Goal: Transaction & Acquisition: Book appointment/travel/reservation

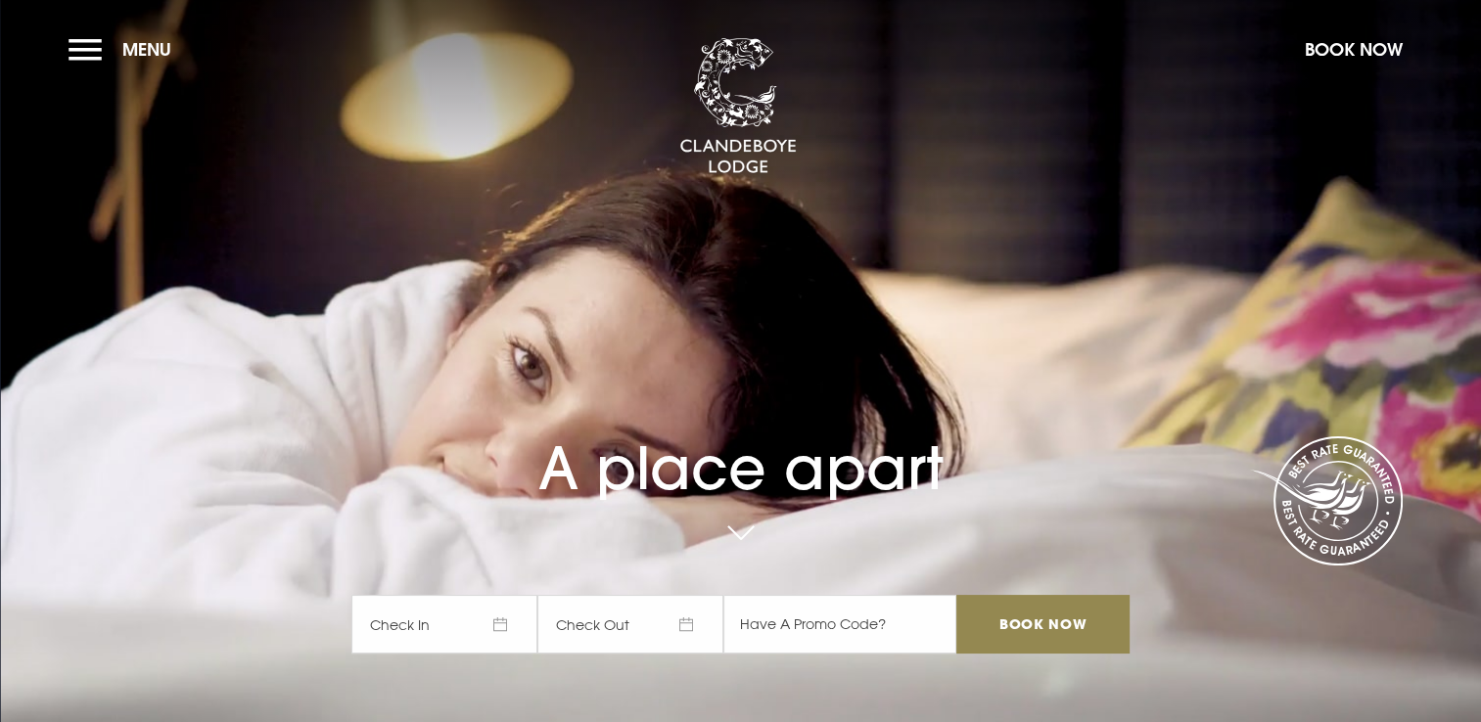
click at [462, 636] on span "Check In" at bounding box center [444, 624] width 186 height 59
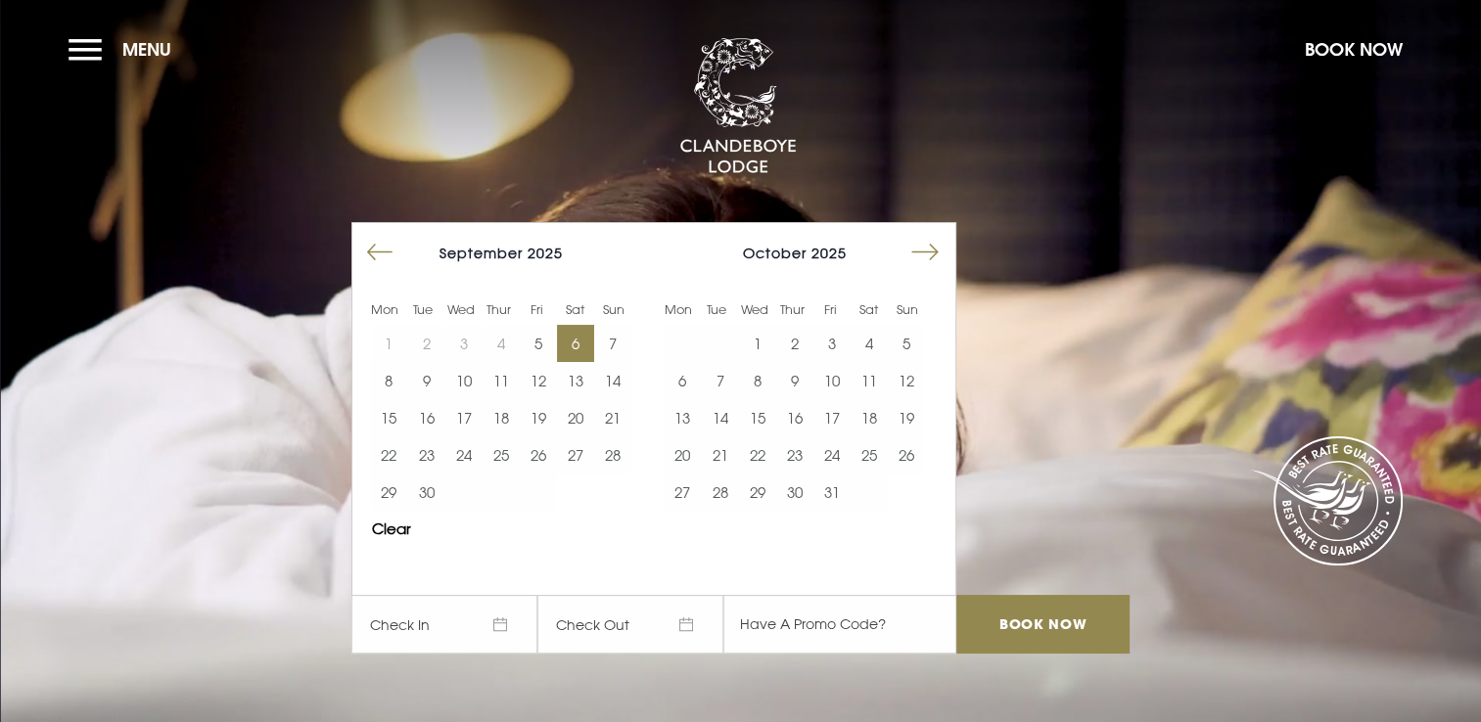
click at [586, 341] on button "6" at bounding box center [575, 343] width 37 height 37
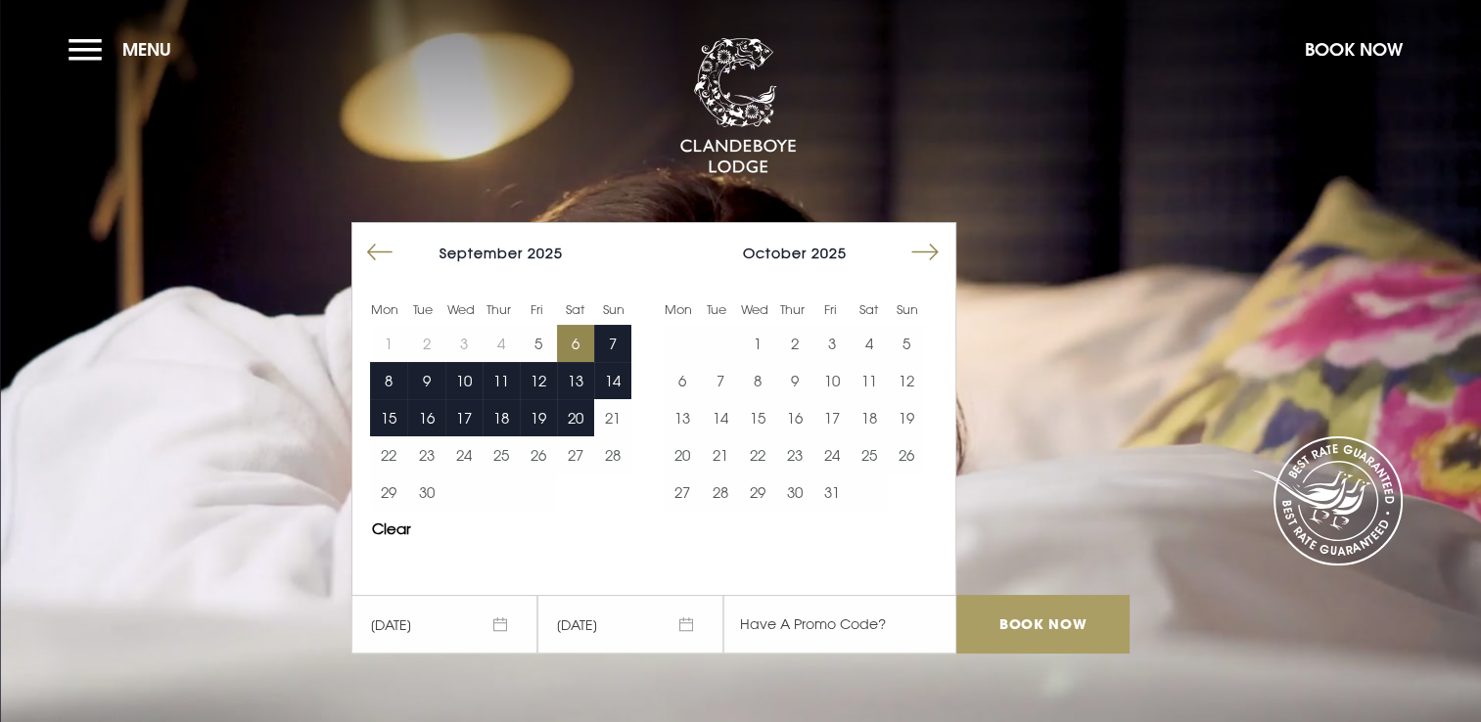
click at [1034, 629] on input "Book Now" at bounding box center [1042, 624] width 172 height 59
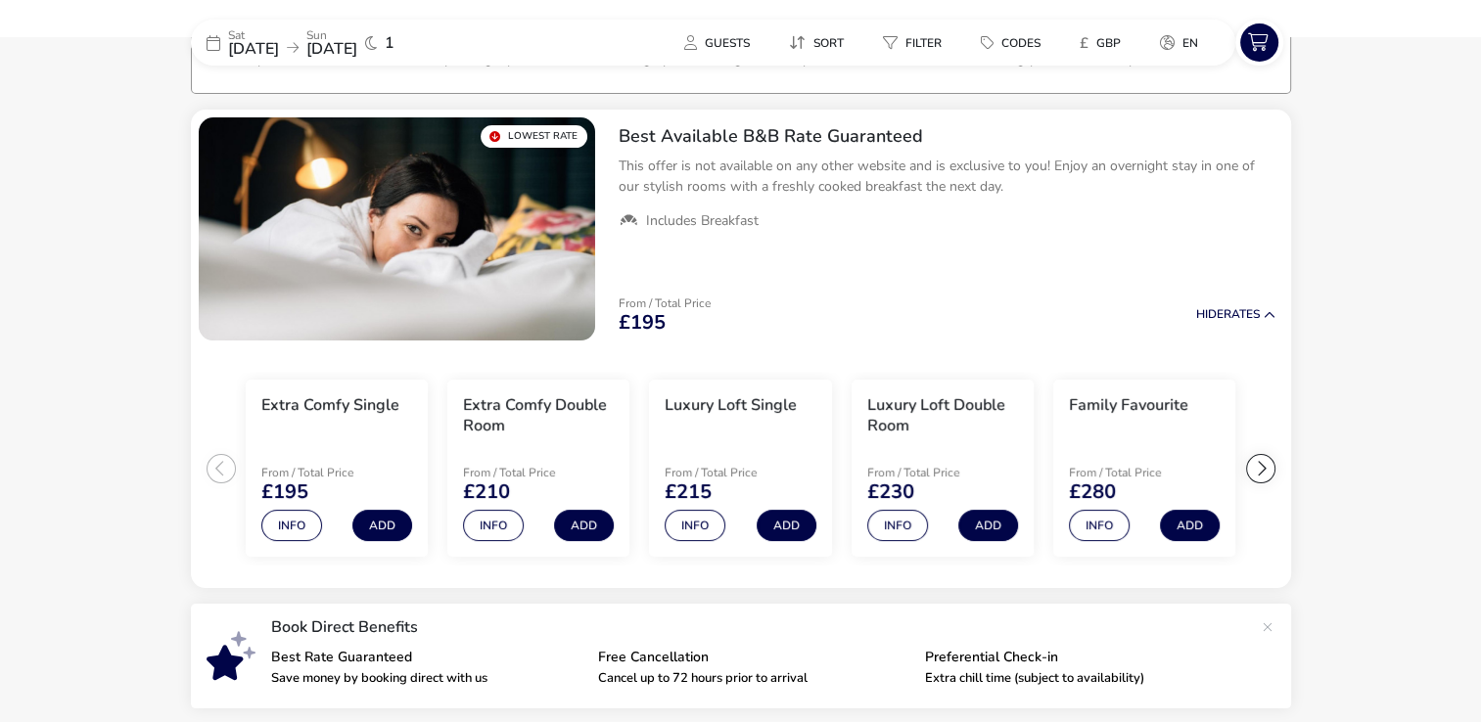
scroll to position [151, 0]
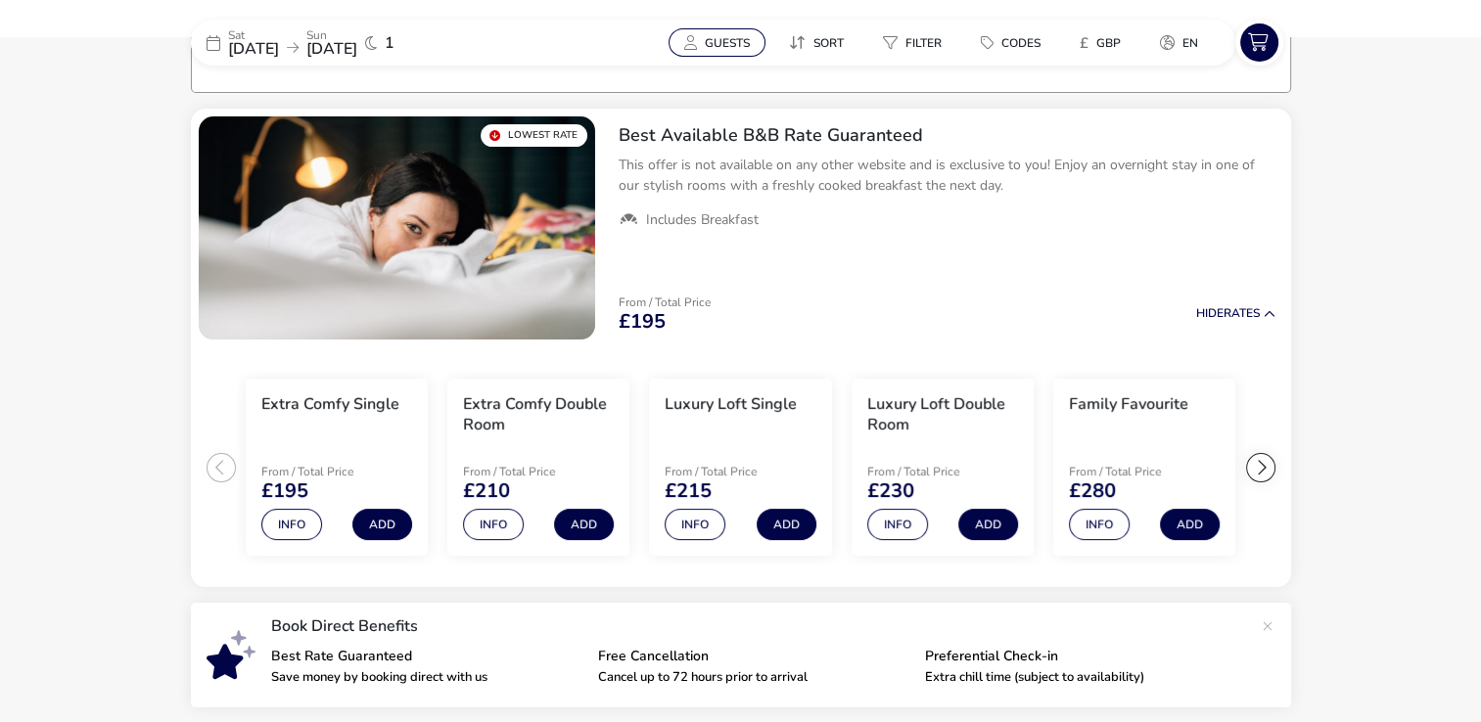
click at [713, 37] on span "Guests" at bounding box center [727, 43] width 45 height 16
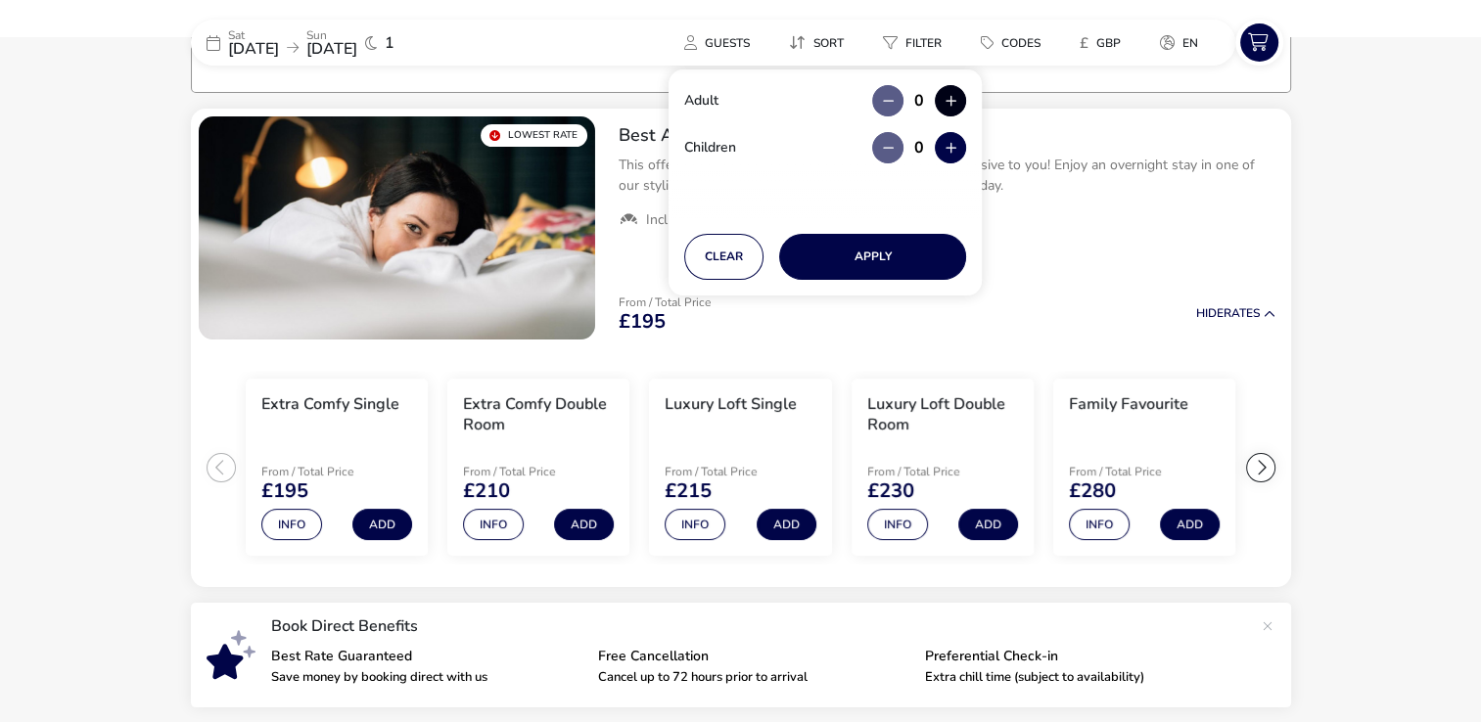
click at [957, 96] on button "button" at bounding box center [950, 100] width 31 height 31
type input "2"
click at [901, 255] on button "Apply" at bounding box center [872, 257] width 187 height 46
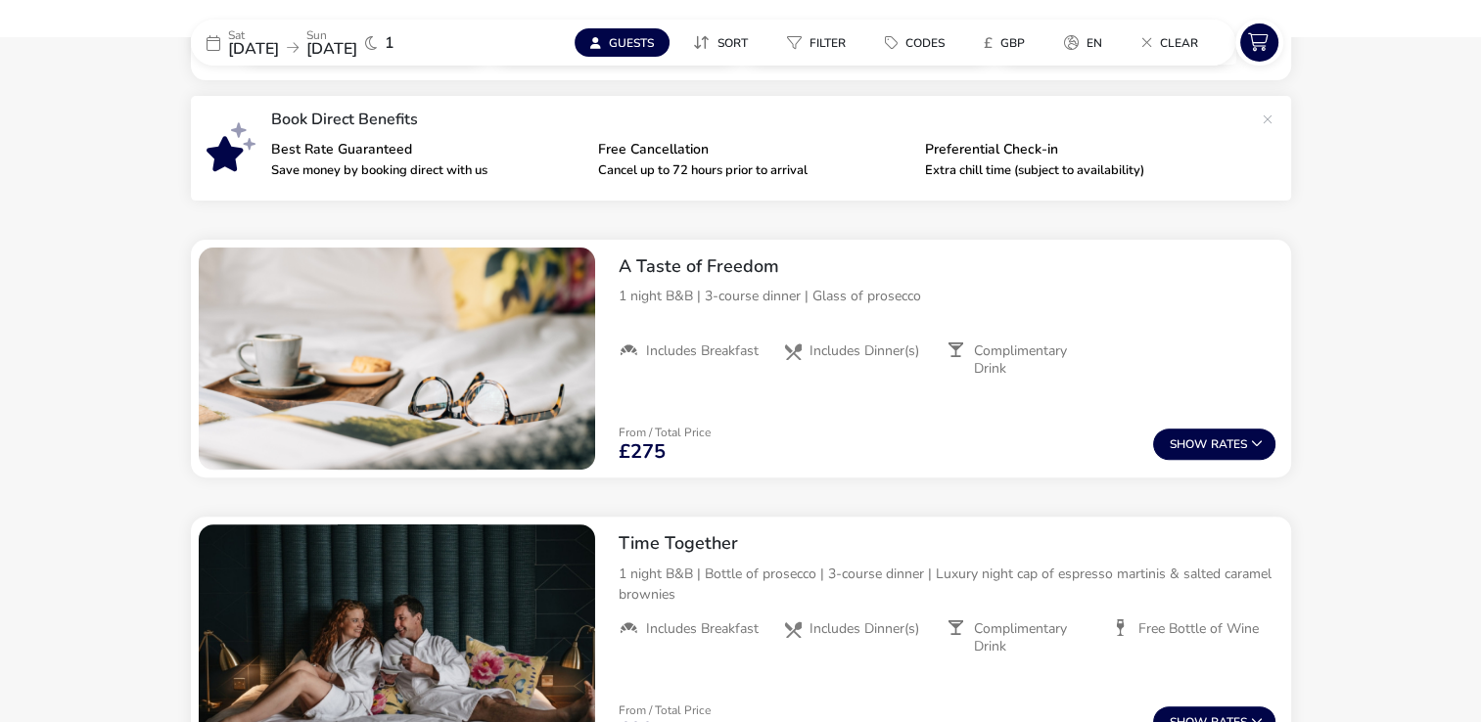
scroll to position [640, 0]
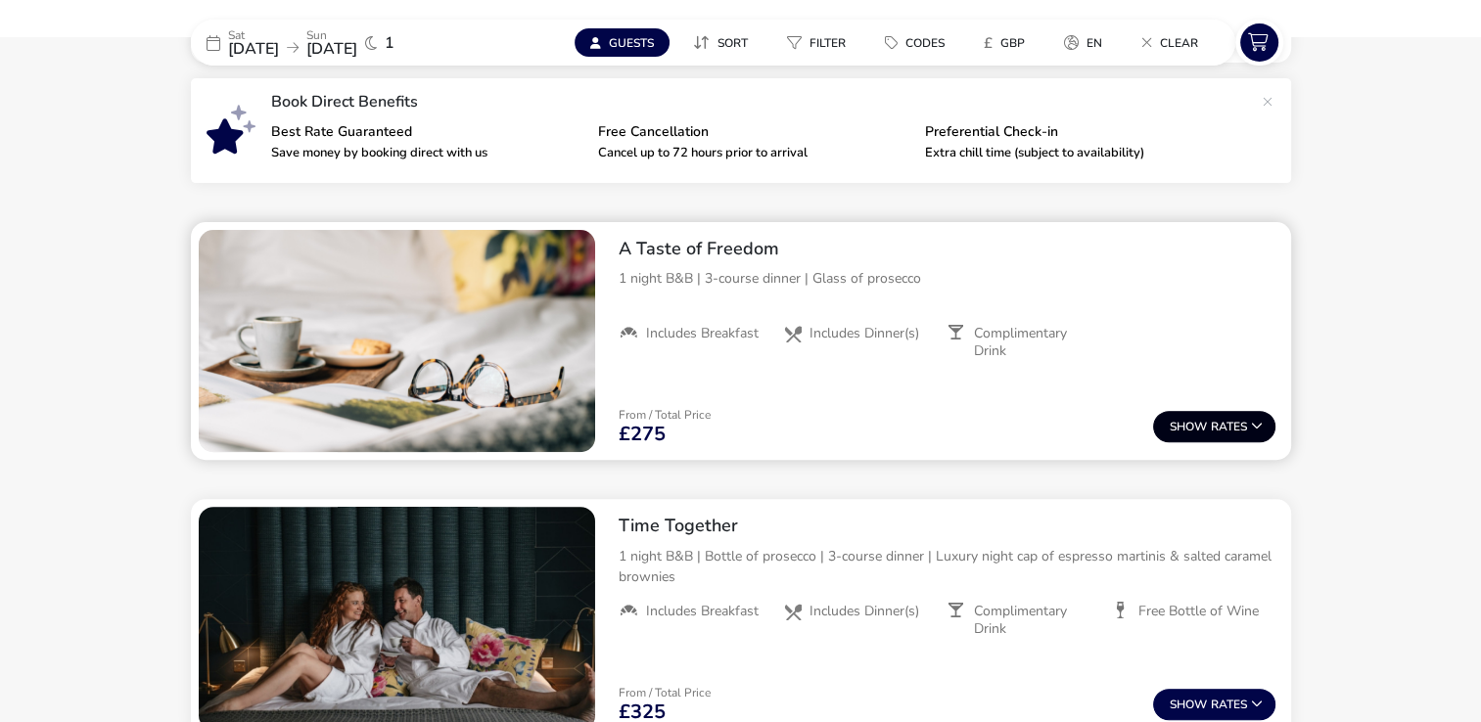
click at [1210, 422] on button "Show Rates" at bounding box center [1214, 426] width 122 height 31
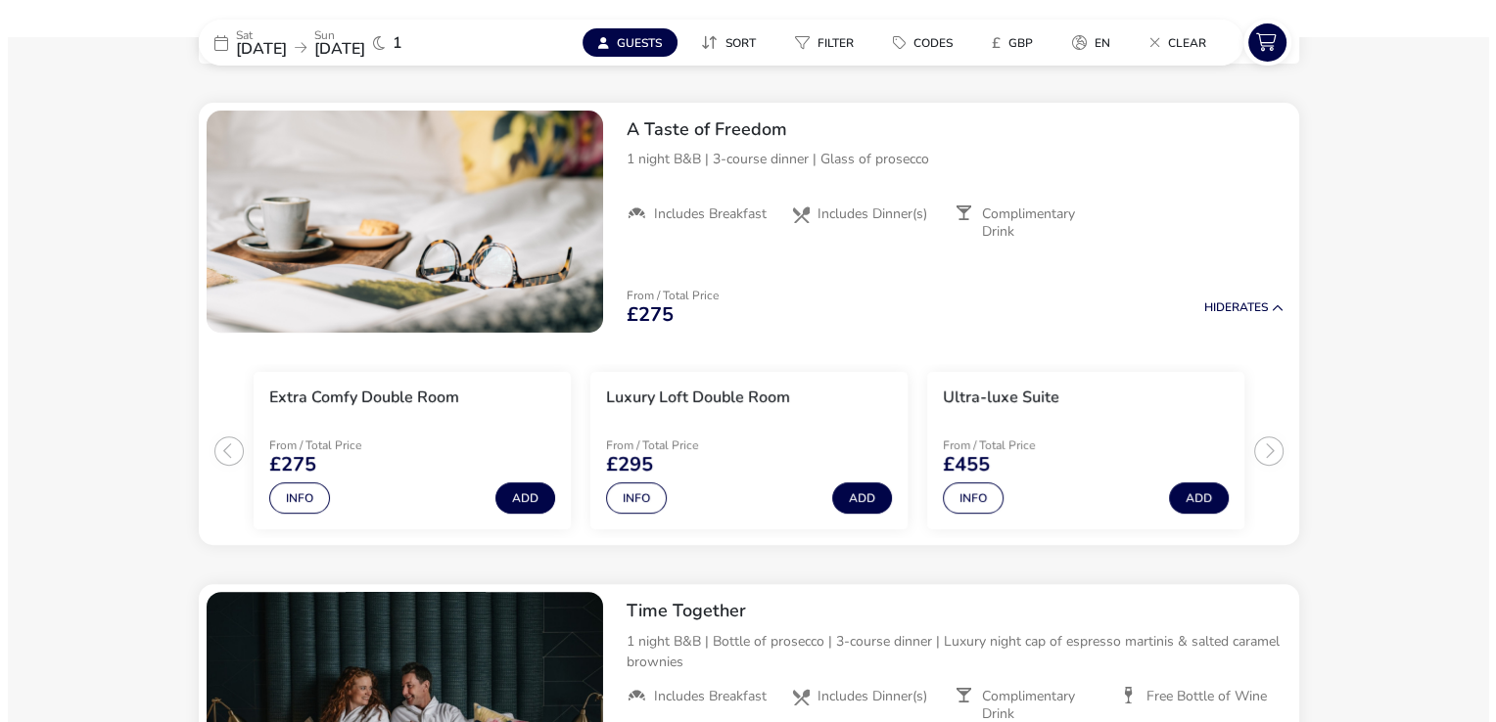
scroll to position [764, 0]
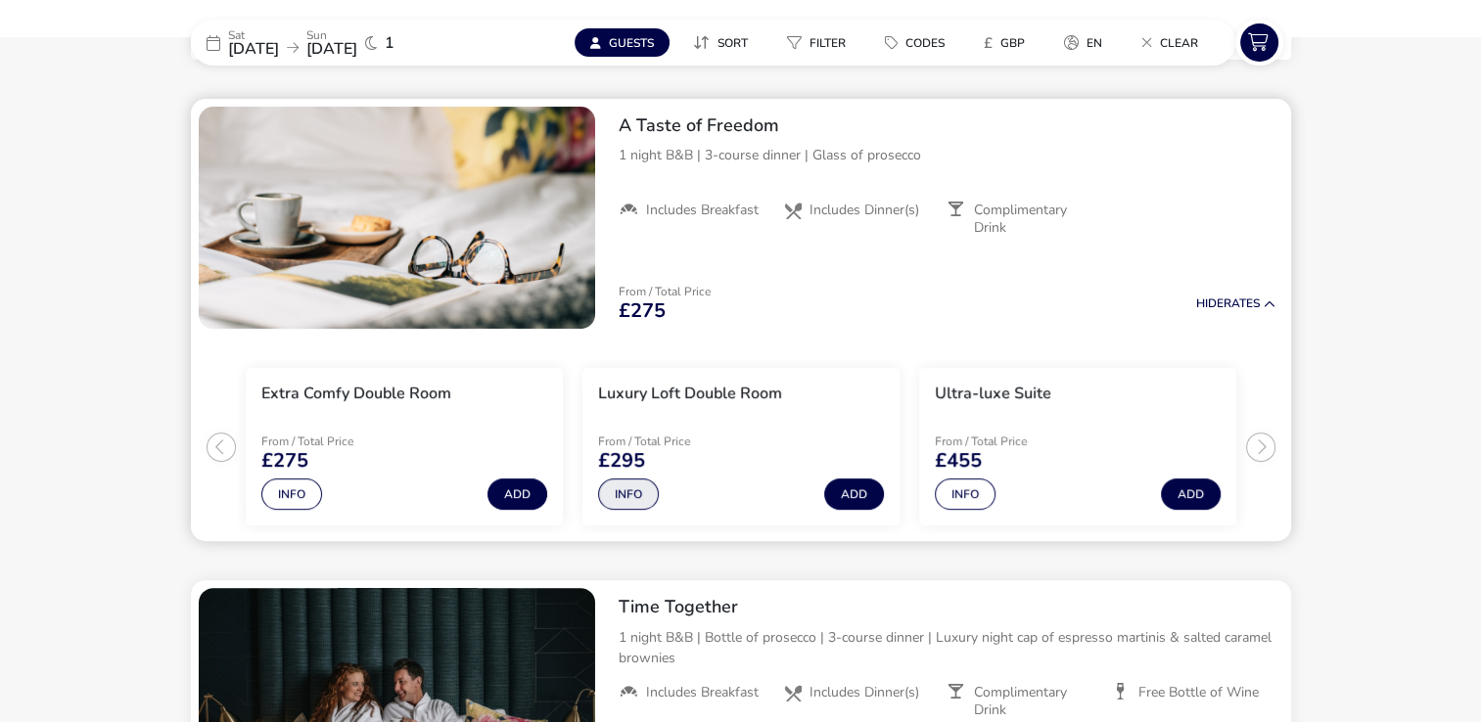
click at [627, 496] on button "Info" at bounding box center [628, 494] width 61 height 31
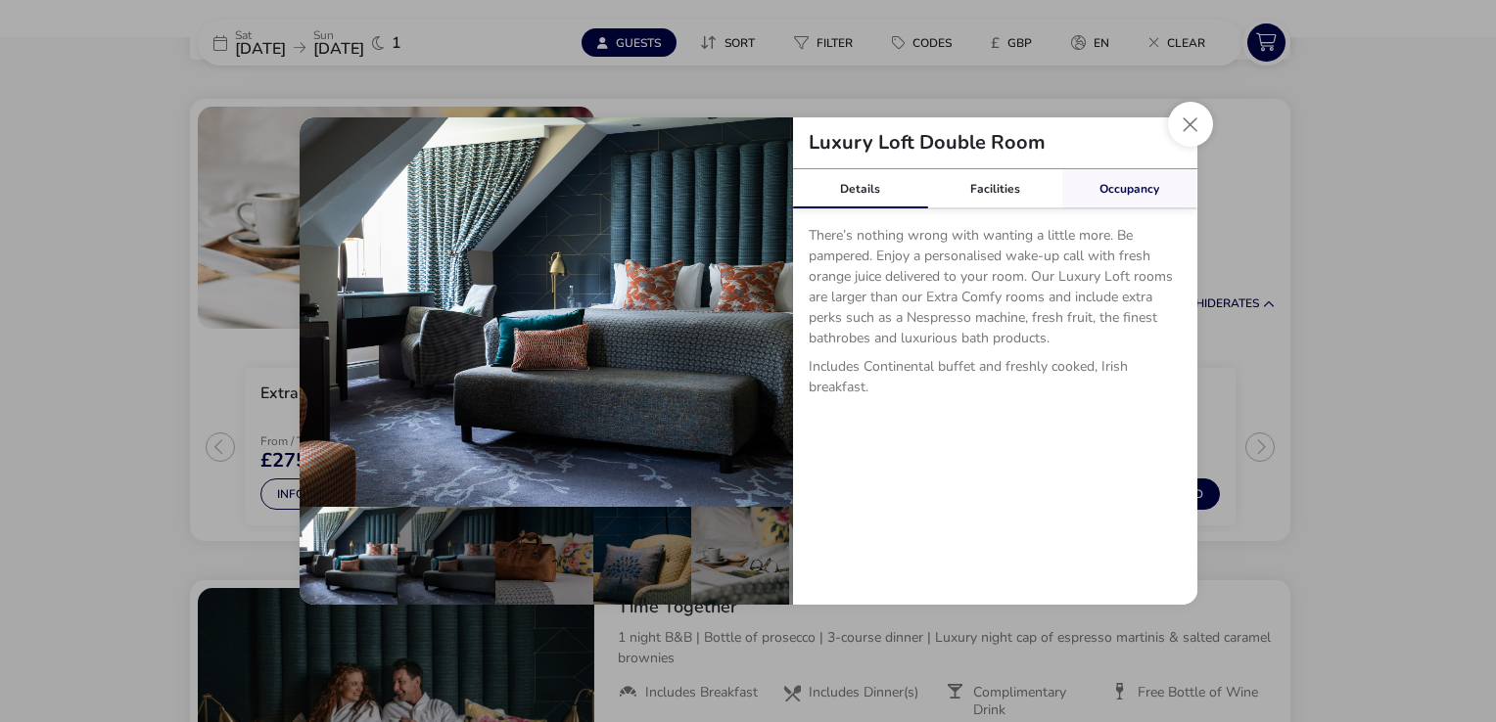
click at [1121, 174] on link "Occupancy" at bounding box center [1129, 188] width 135 height 39
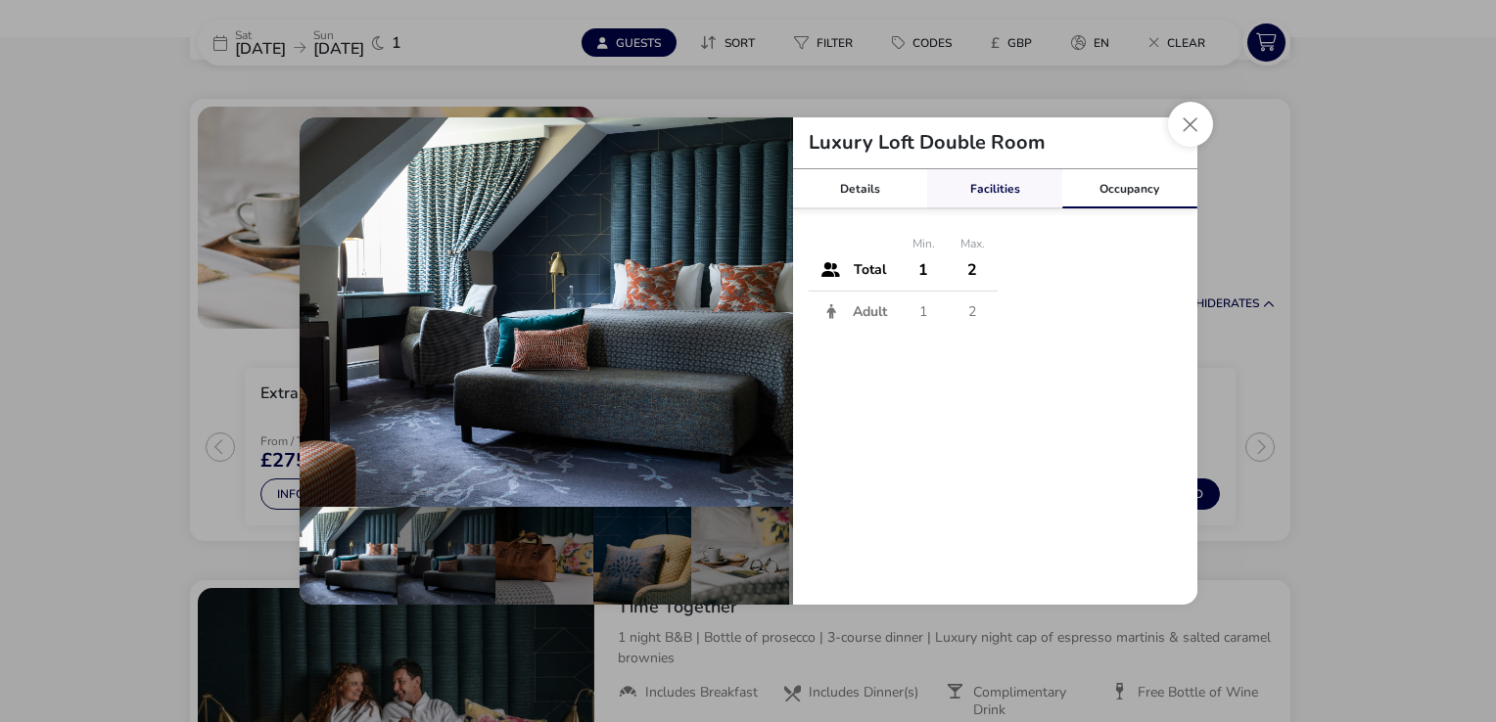
click at [1019, 189] on link "Facilities" at bounding box center [994, 188] width 135 height 39
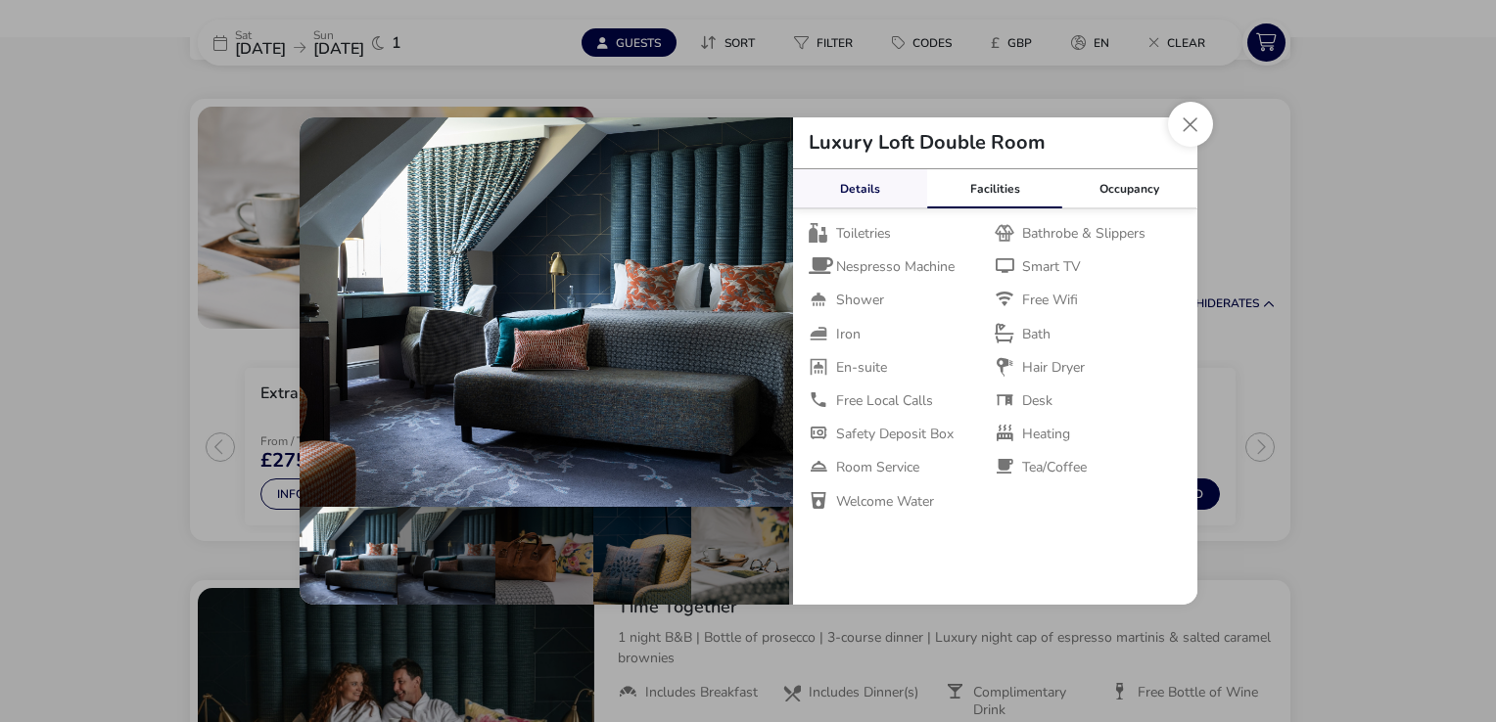
click at [870, 190] on link "Details" at bounding box center [860, 188] width 135 height 39
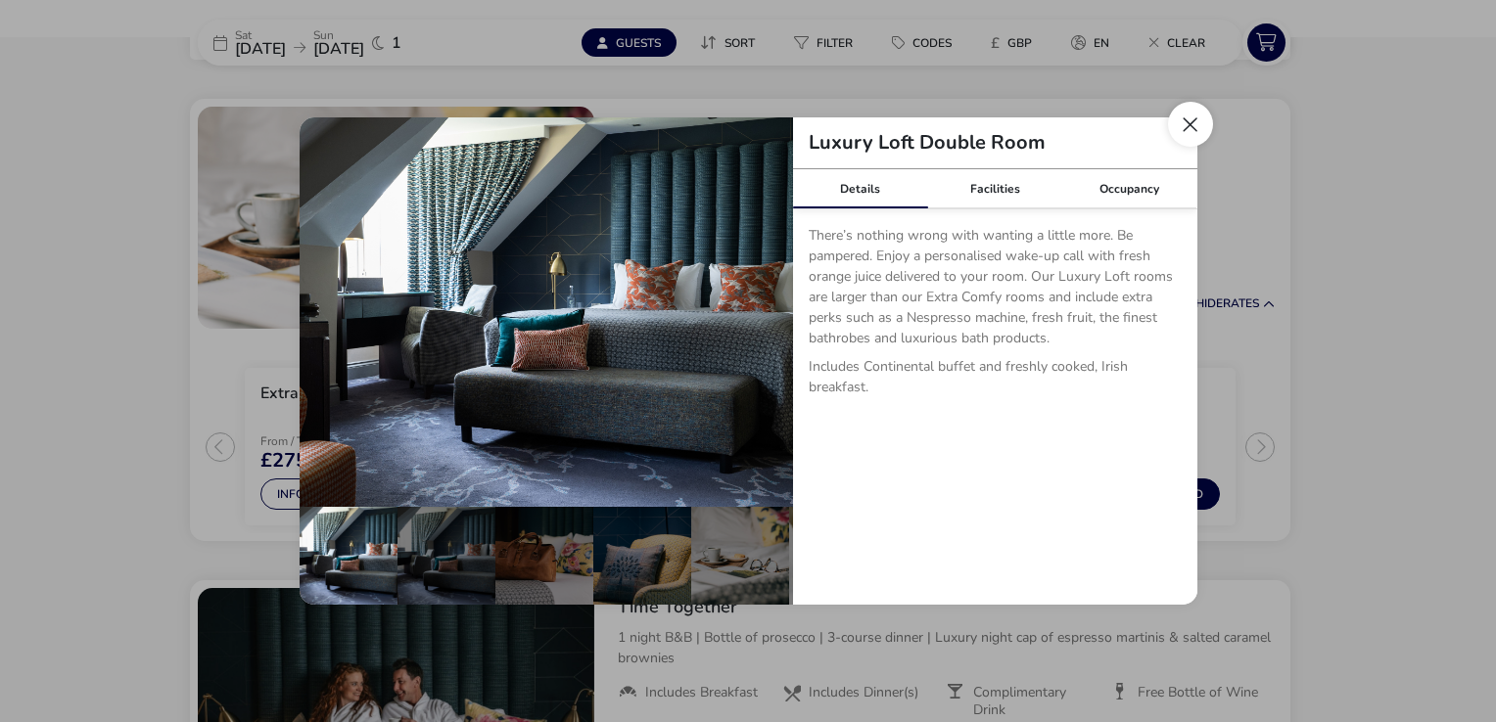
click at [1190, 127] on button "Close dialog" at bounding box center [1190, 124] width 45 height 45
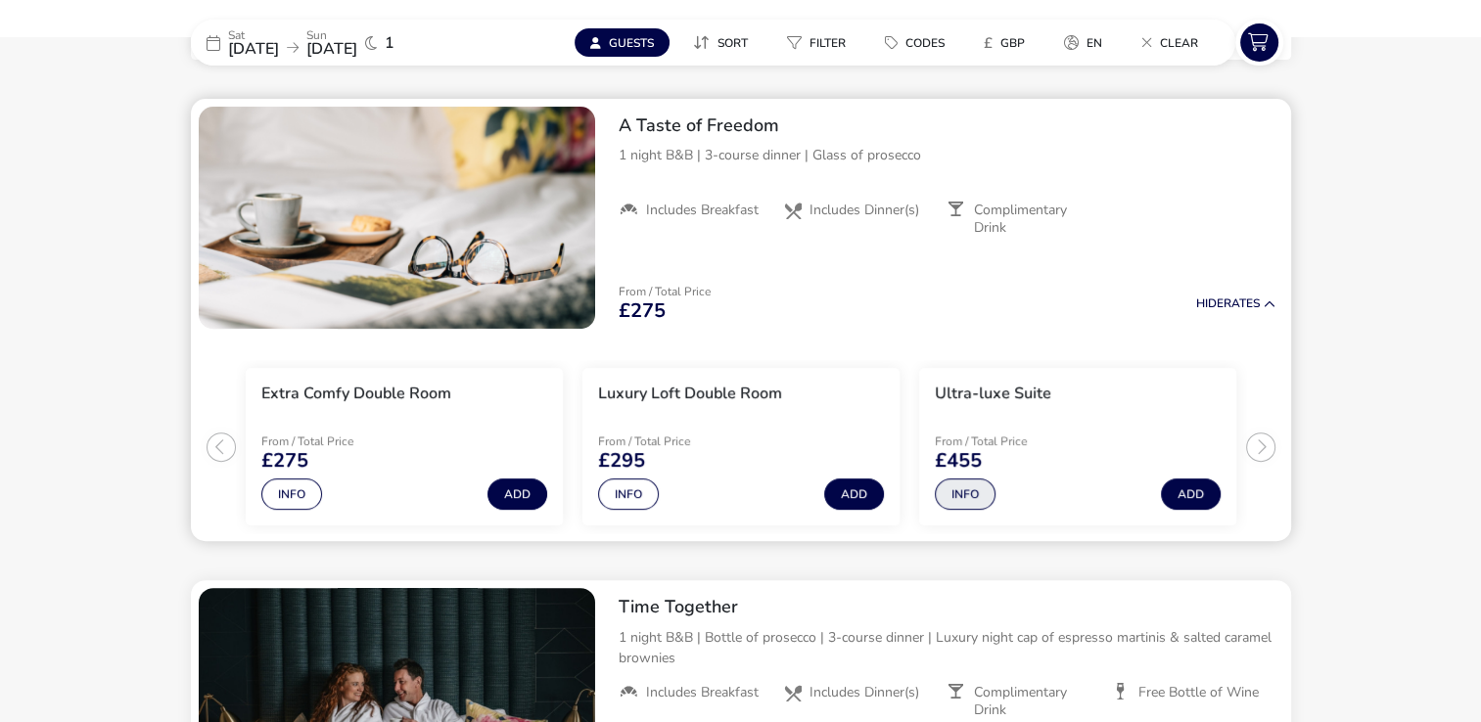
click at [973, 503] on button "Info" at bounding box center [965, 494] width 61 height 31
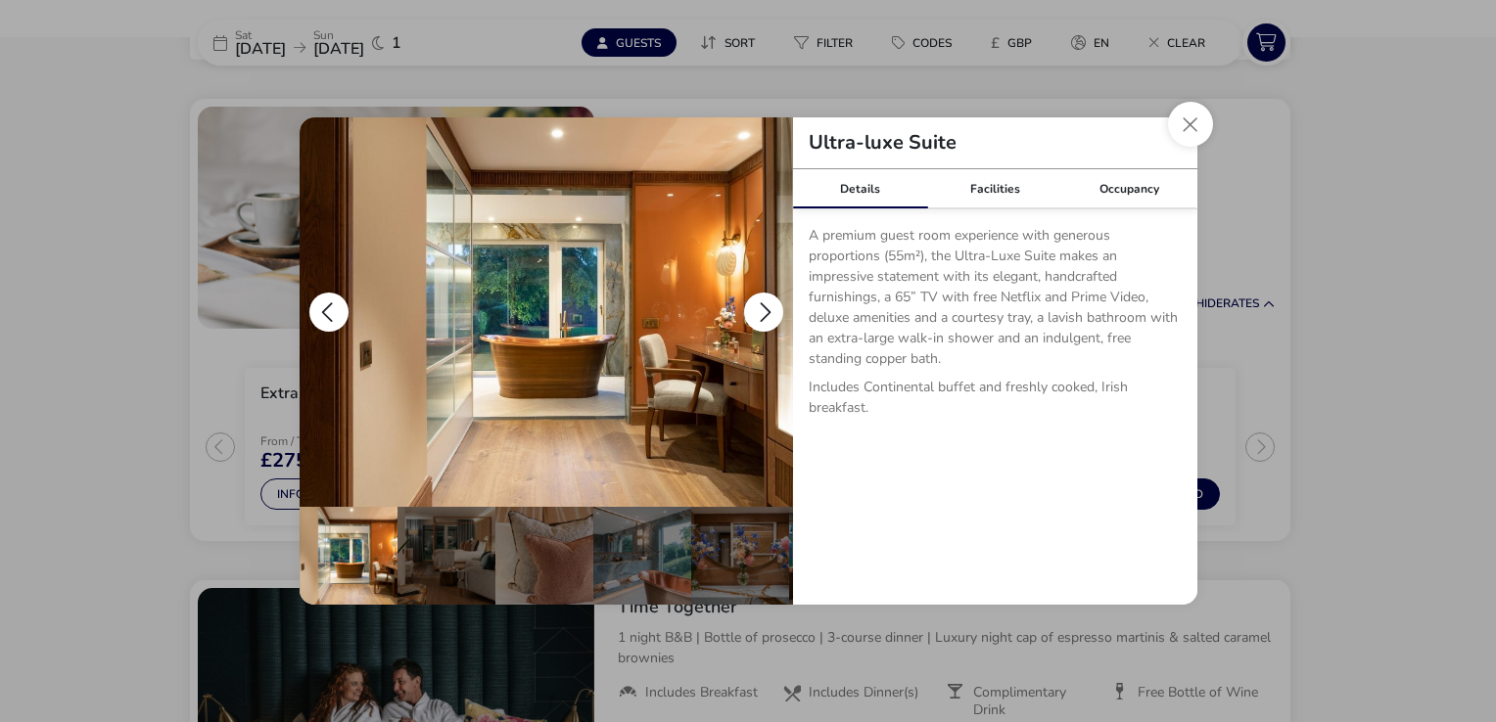
click at [763, 300] on button "details" at bounding box center [763, 312] width 39 height 39
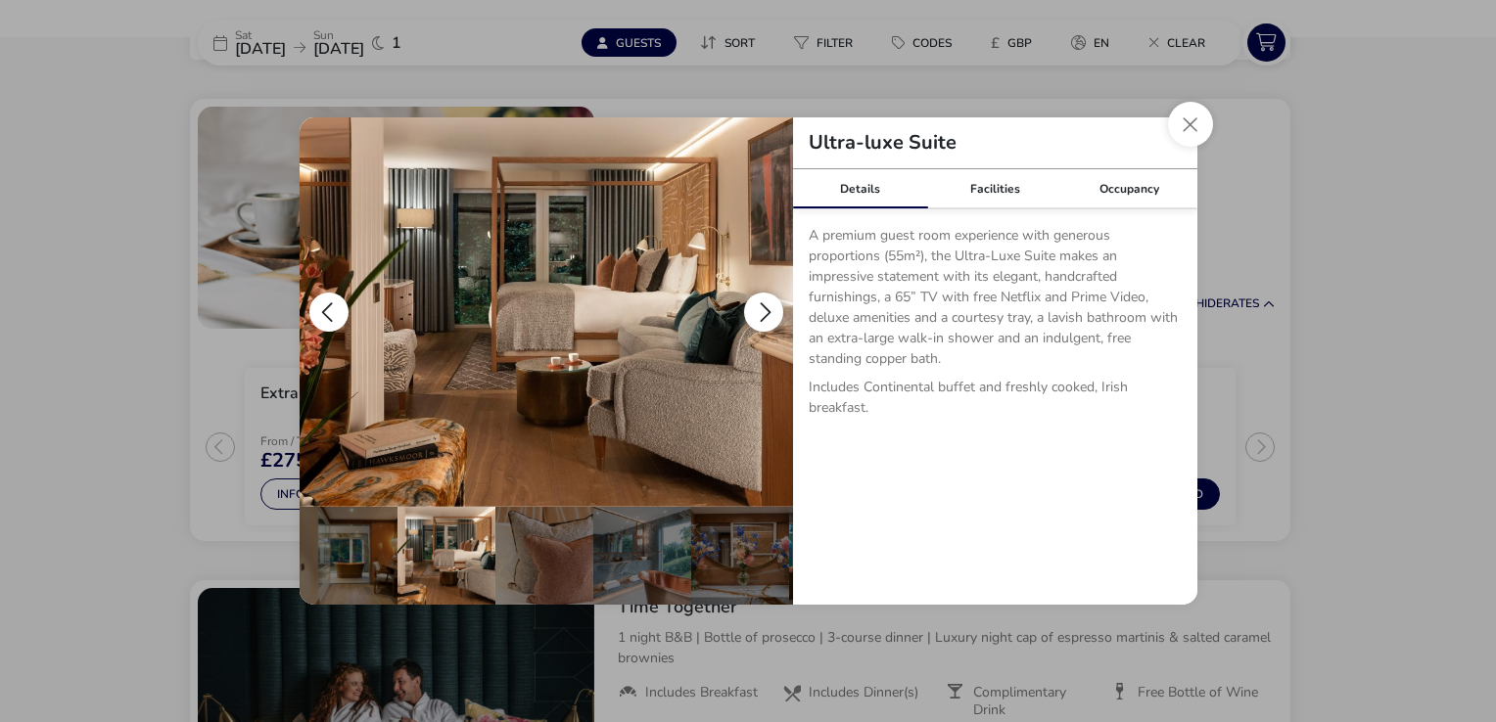
click at [763, 300] on button "details" at bounding box center [763, 312] width 39 height 39
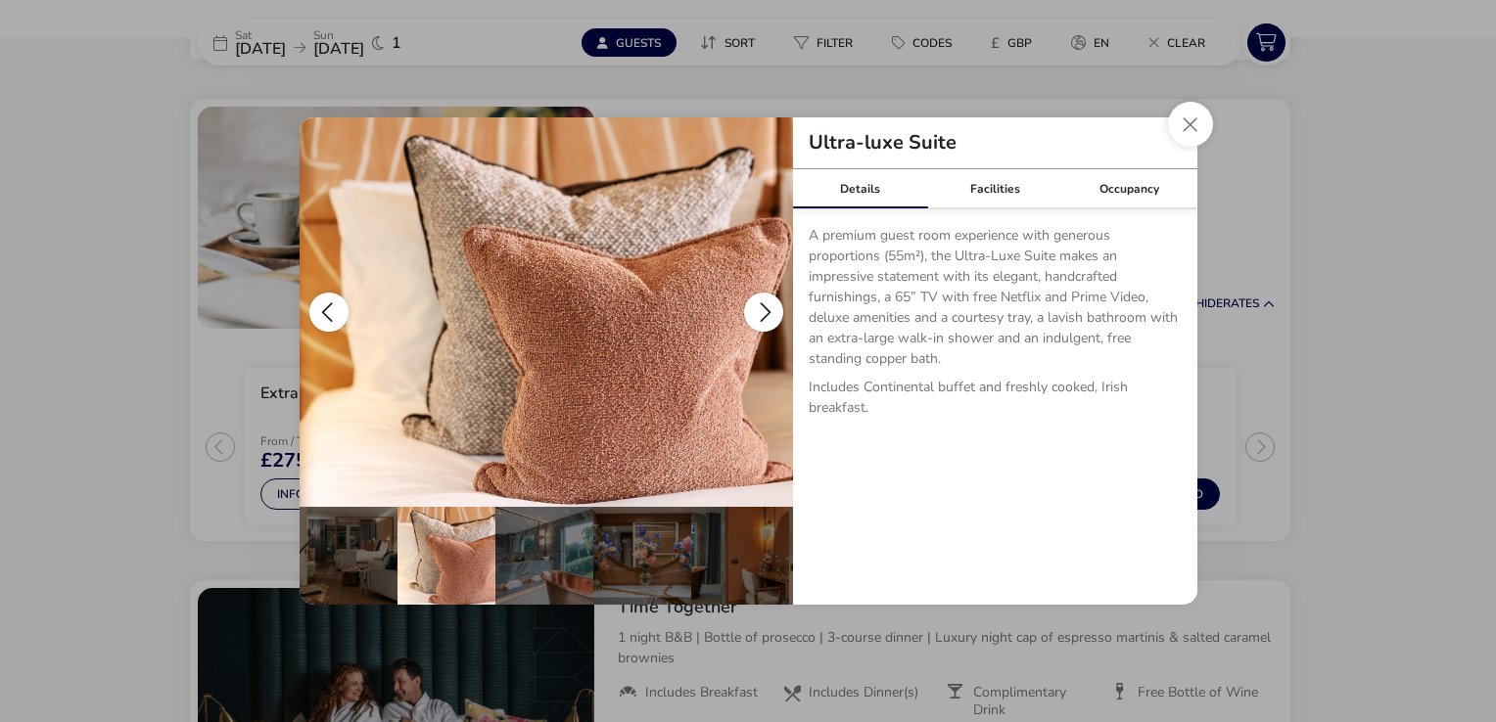
click at [763, 300] on button "details" at bounding box center [763, 312] width 39 height 39
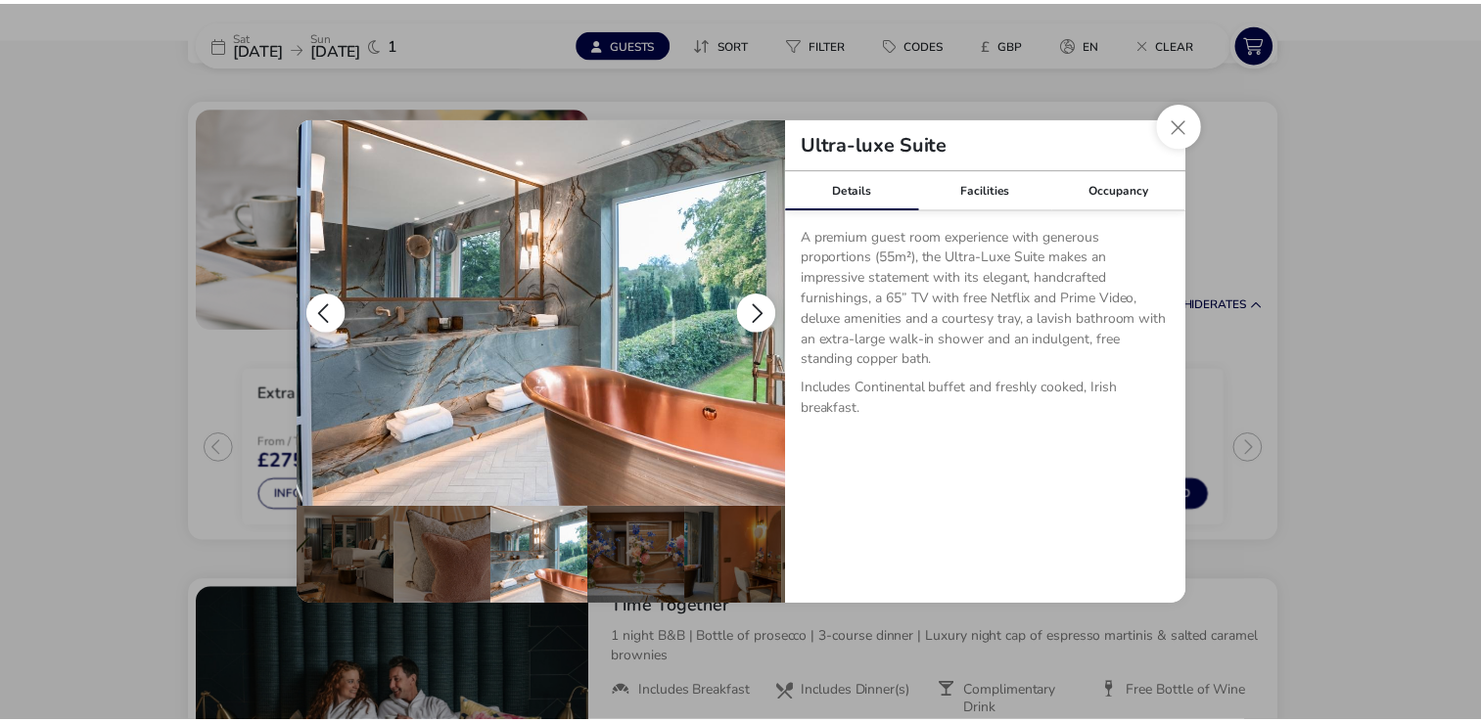
scroll to position [0, 192]
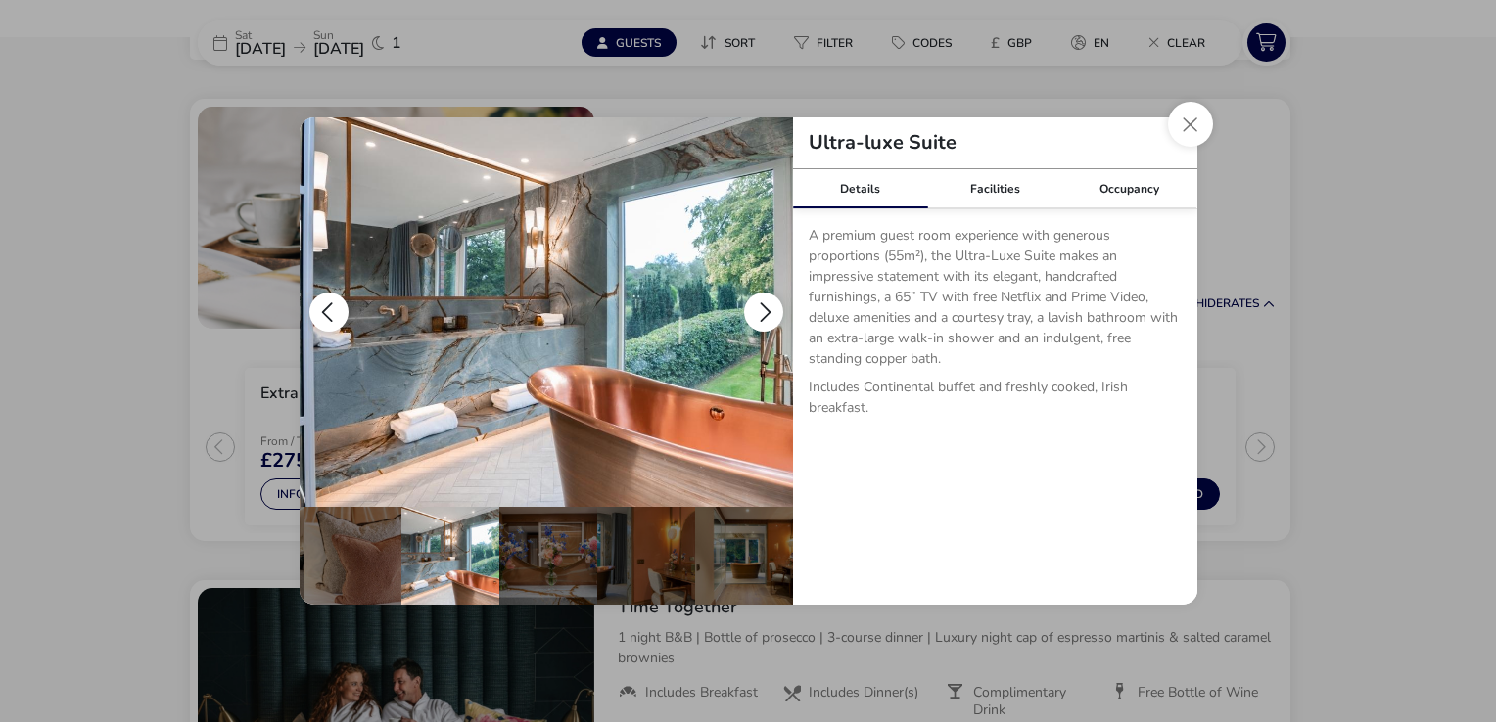
click at [763, 300] on button "details" at bounding box center [763, 312] width 39 height 39
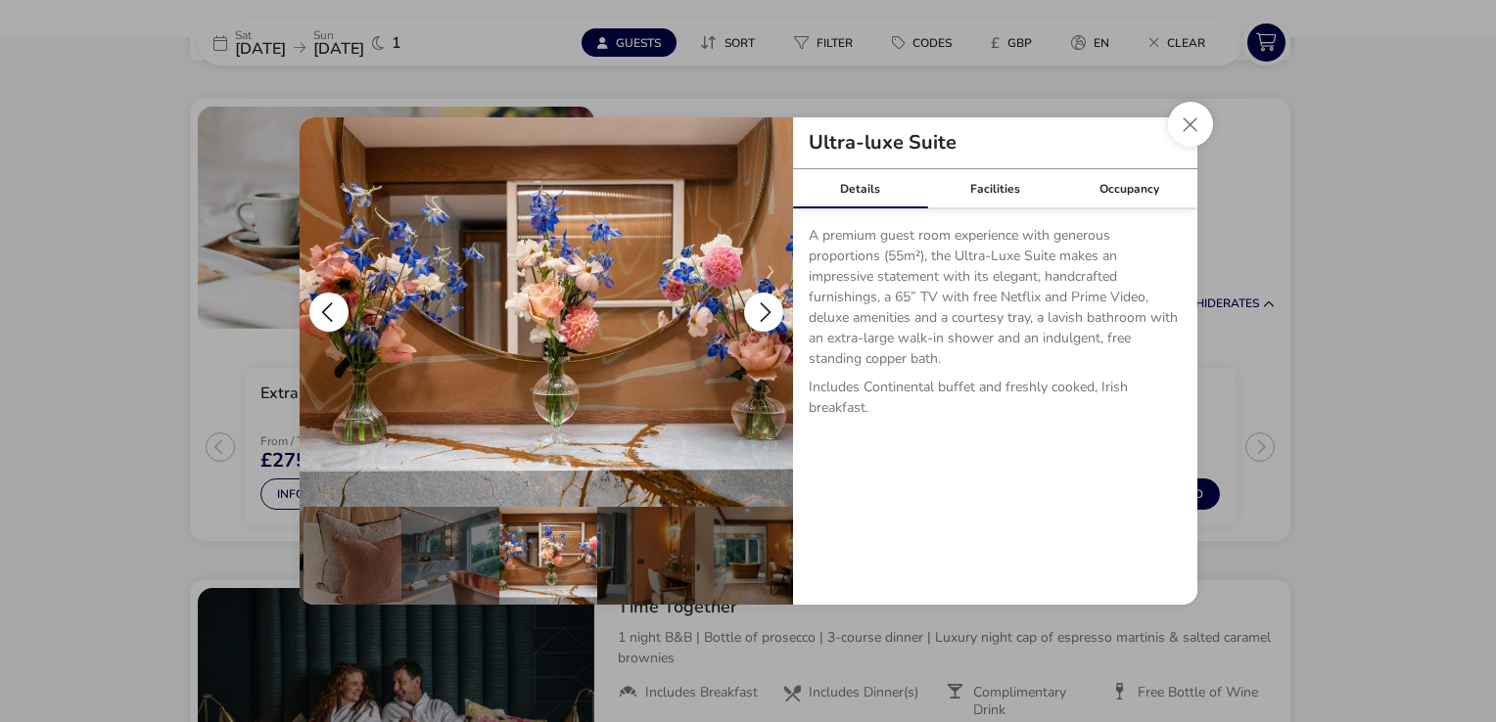
click at [763, 300] on button "details" at bounding box center [763, 312] width 39 height 39
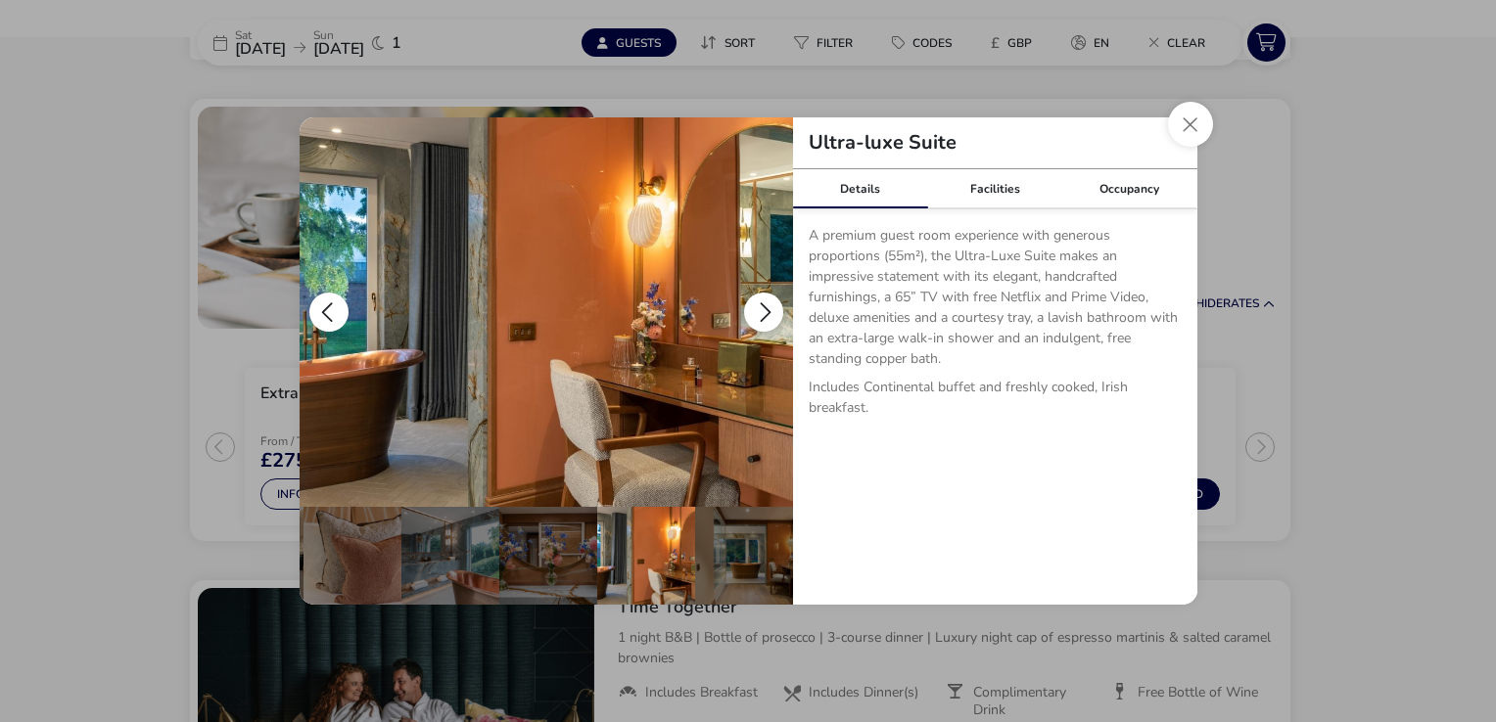
click at [763, 300] on button "details" at bounding box center [763, 312] width 39 height 39
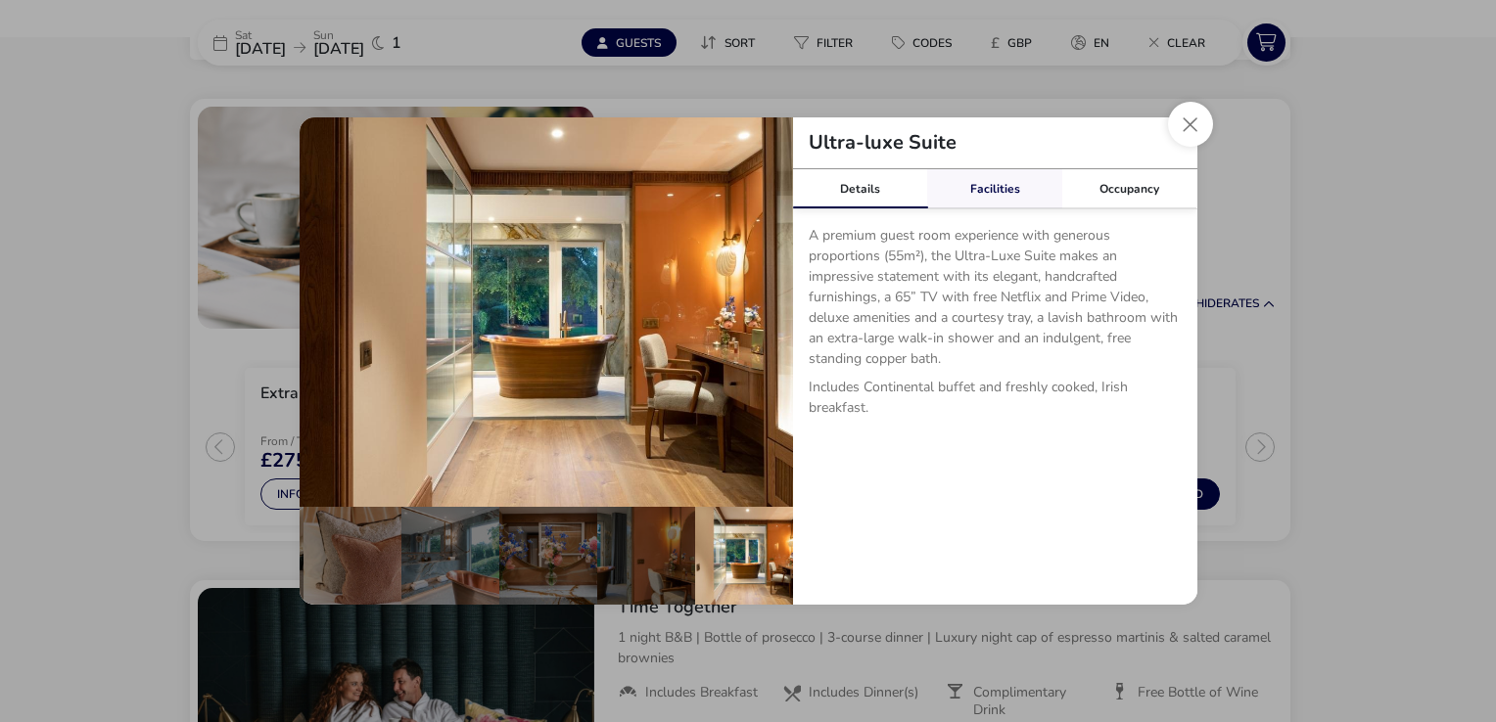
click at [970, 199] on link "Facilities" at bounding box center [994, 188] width 135 height 39
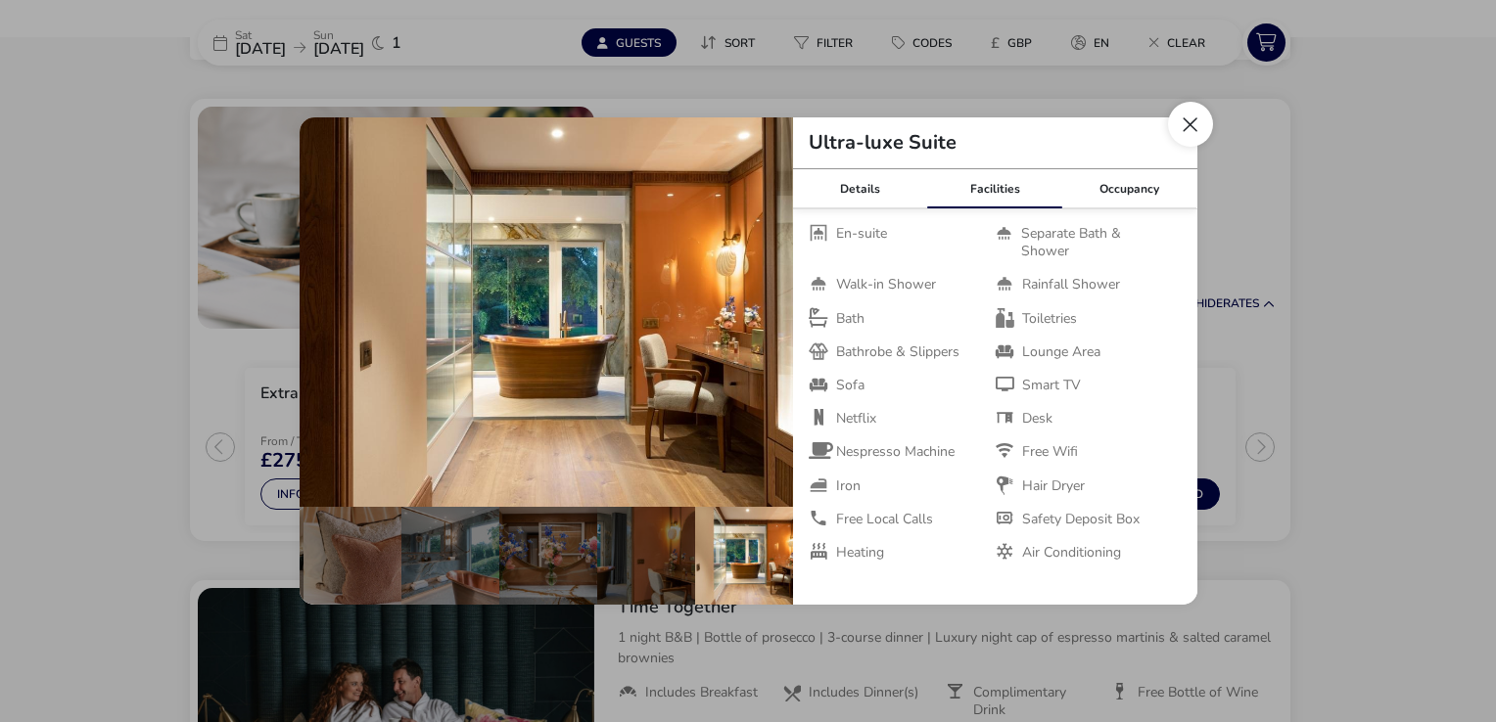
click at [1186, 123] on button "Close dialog" at bounding box center [1190, 124] width 45 height 45
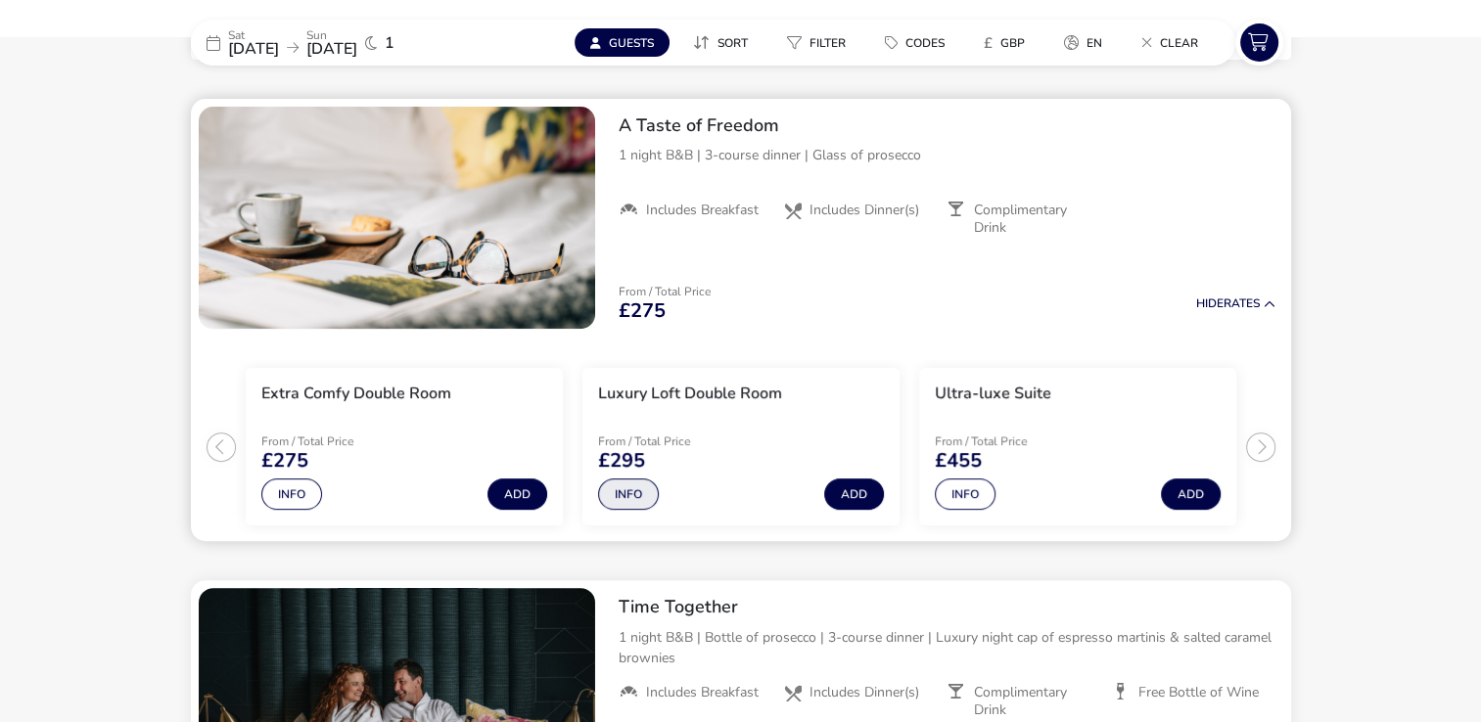
click at [626, 495] on button "Info" at bounding box center [628, 494] width 61 height 31
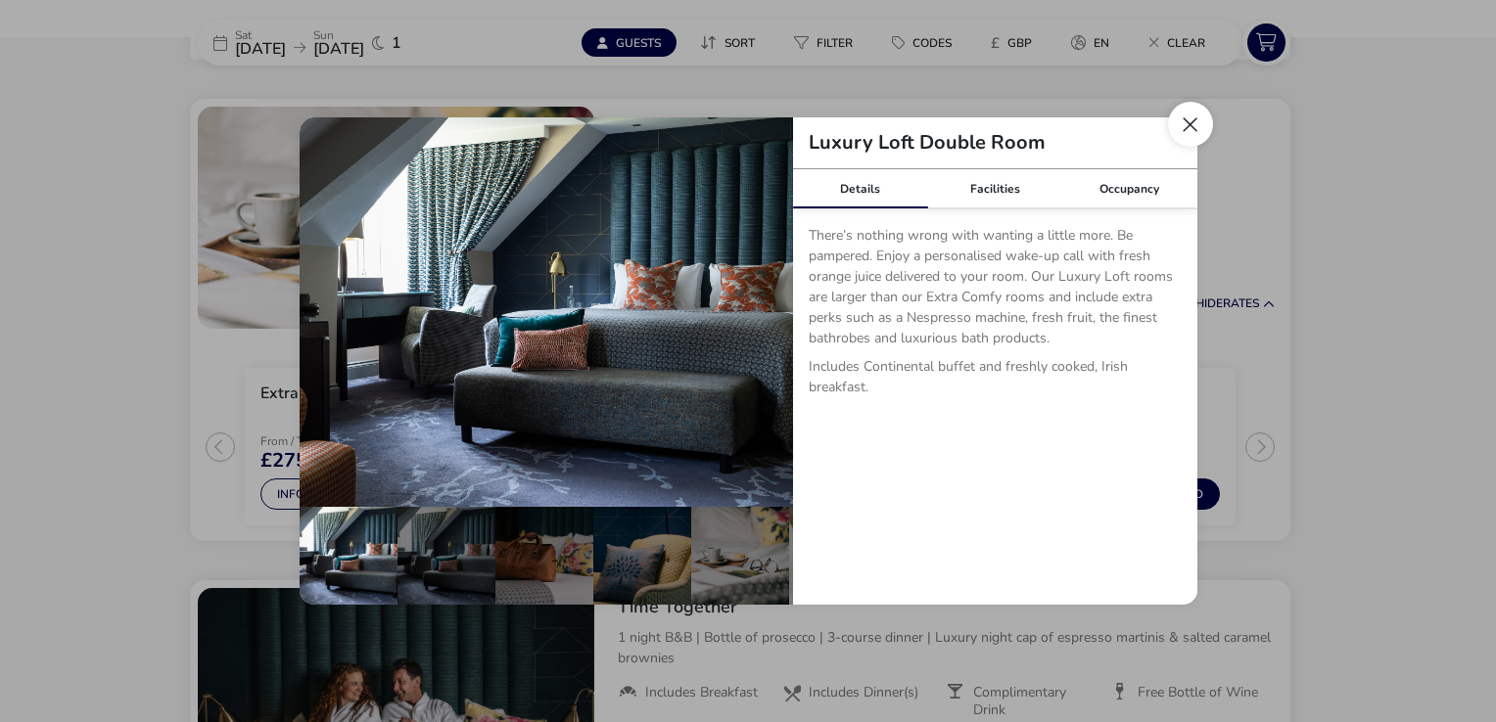
click at [1195, 129] on button "Close dialog" at bounding box center [1190, 124] width 45 height 45
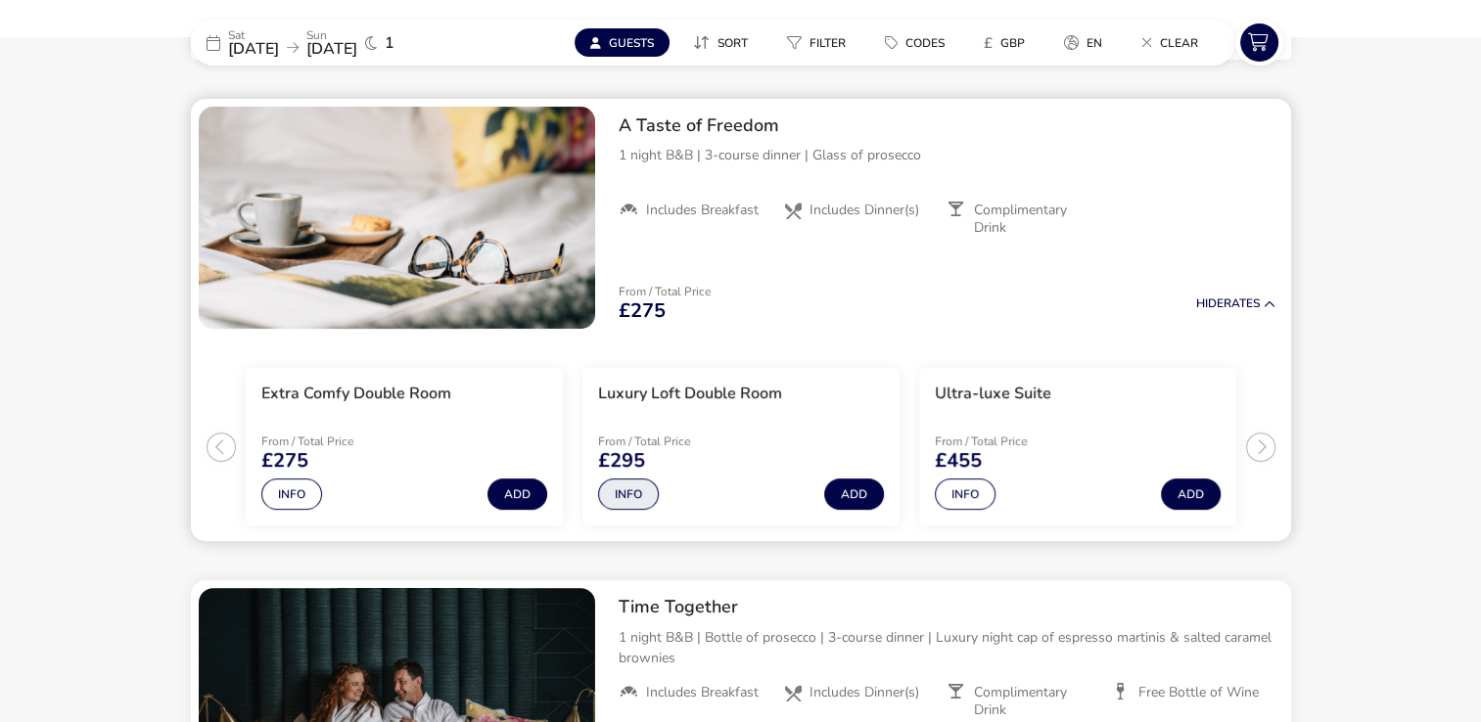
click at [644, 490] on button "Info" at bounding box center [628, 494] width 61 height 31
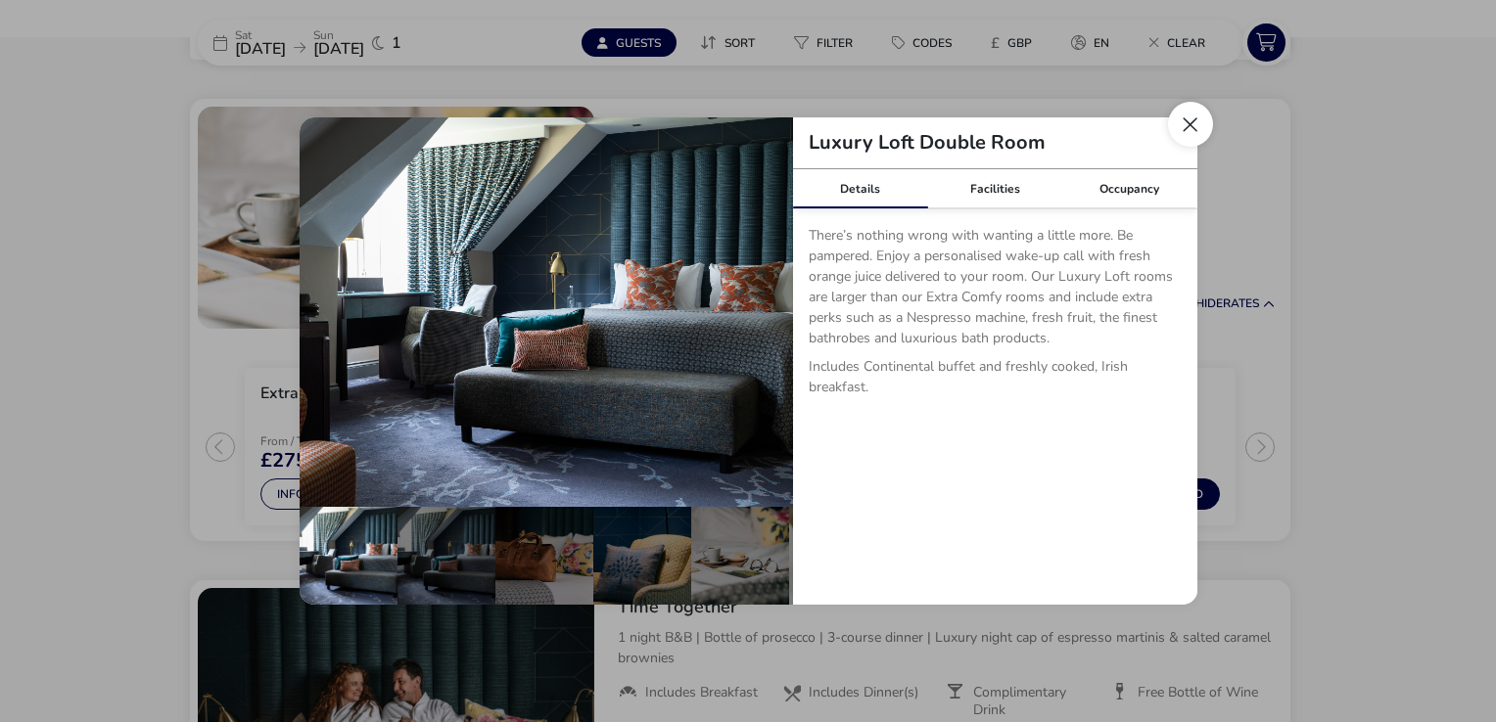
click at [1175, 127] on button "Close dialog" at bounding box center [1190, 124] width 45 height 45
